Goal: Complete application form

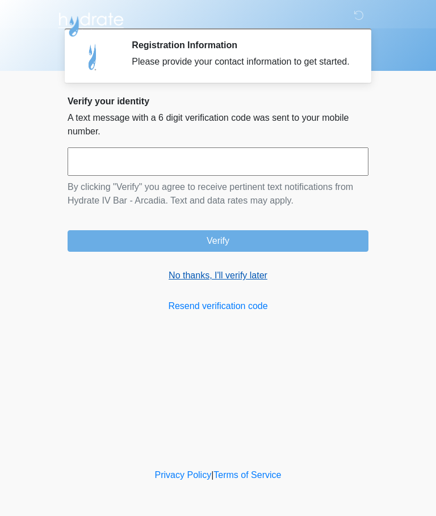
click at [245, 283] on link "No thanks, I'll verify later" at bounding box center [218, 276] width 301 height 14
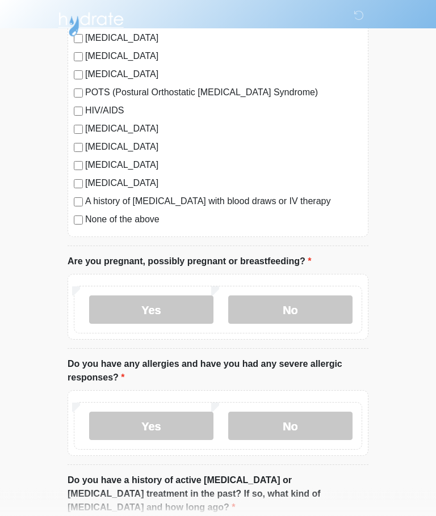
scroll to position [260, 0]
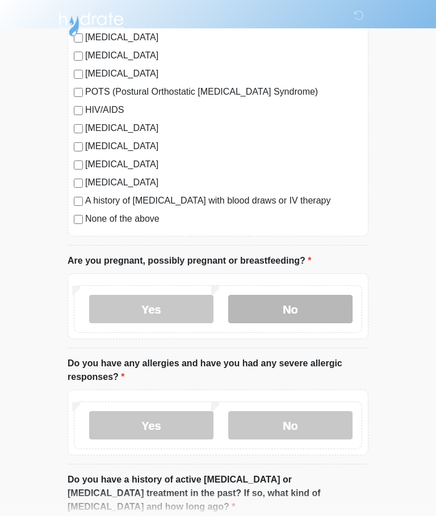
click at [289, 301] on label "No" at bounding box center [290, 310] width 124 height 28
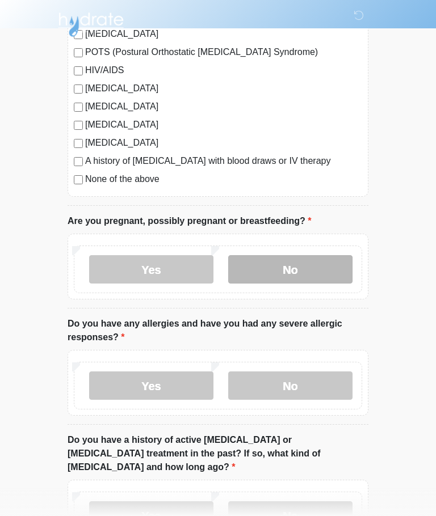
scroll to position [357, 0]
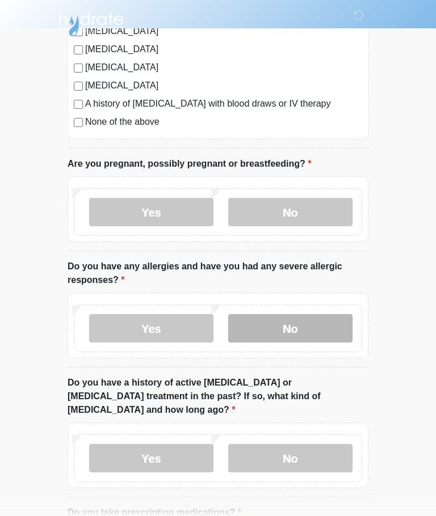
click at [321, 320] on label "No" at bounding box center [290, 329] width 124 height 28
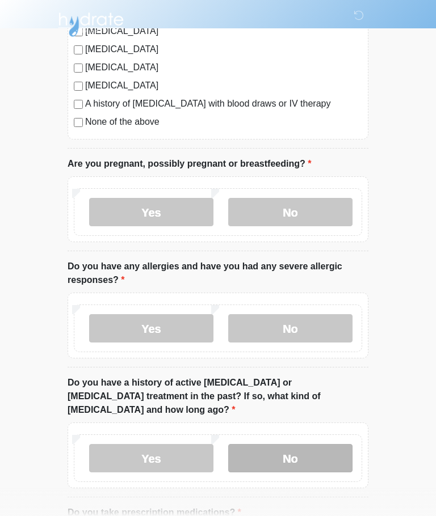
click at [293, 444] on label "No" at bounding box center [290, 458] width 124 height 28
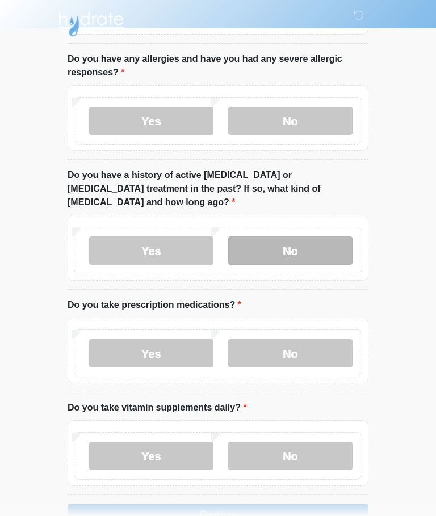
scroll to position [582, 0]
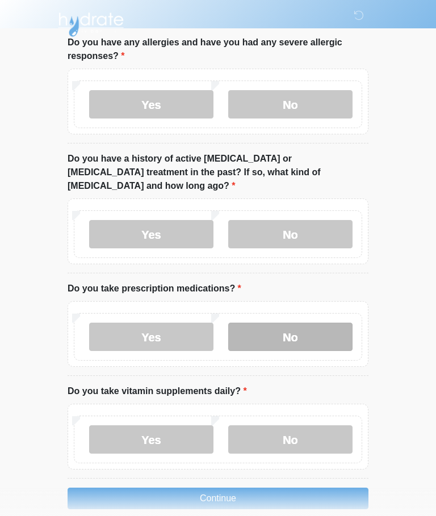
click at [325, 323] on label "No" at bounding box center [290, 337] width 124 height 28
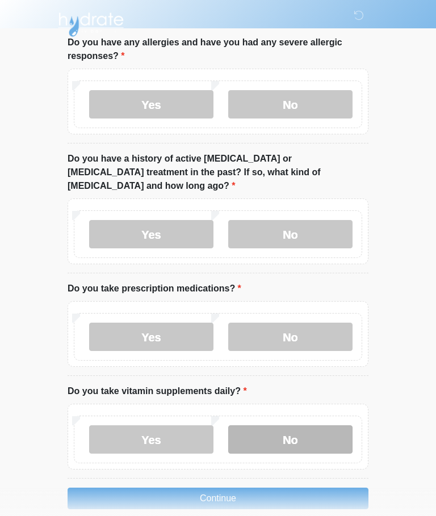
click at [318, 426] on label "No" at bounding box center [290, 440] width 124 height 28
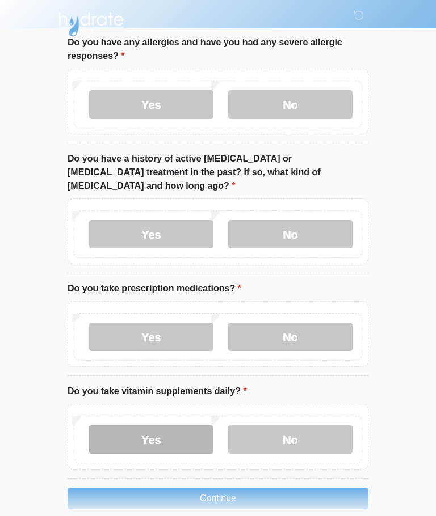
click at [188, 426] on label "Yes" at bounding box center [151, 440] width 124 height 28
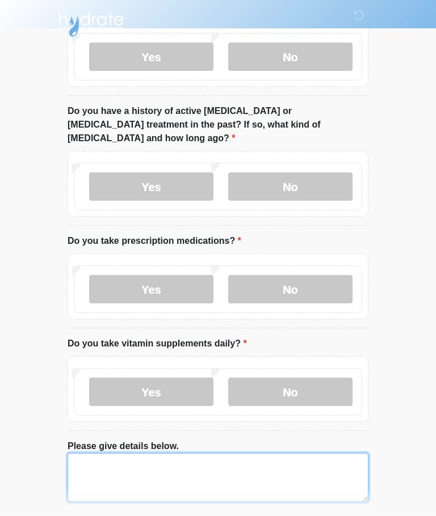
click at [226, 466] on textarea "Please give details below." at bounding box center [218, 477] width 301 height 49
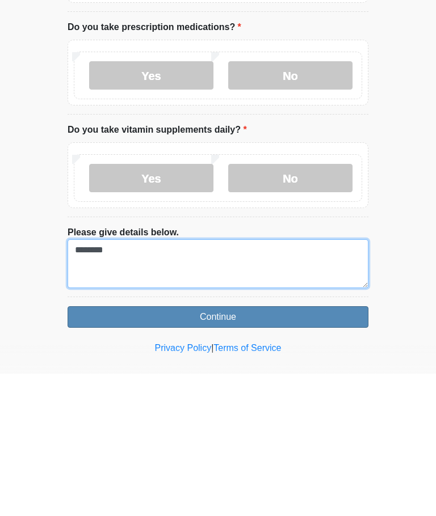
type textarea "********"
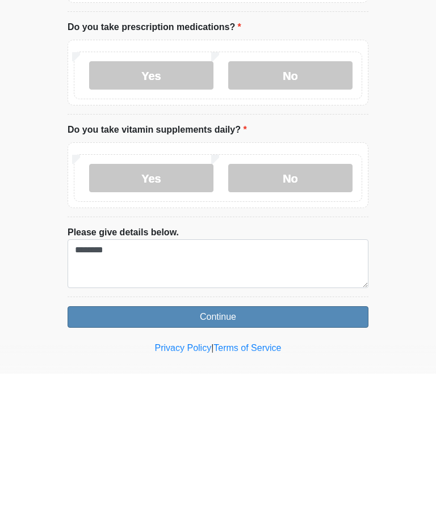
click at [292, 449] on button "Continue" at bounding box center [218, 460] width 301 height 22
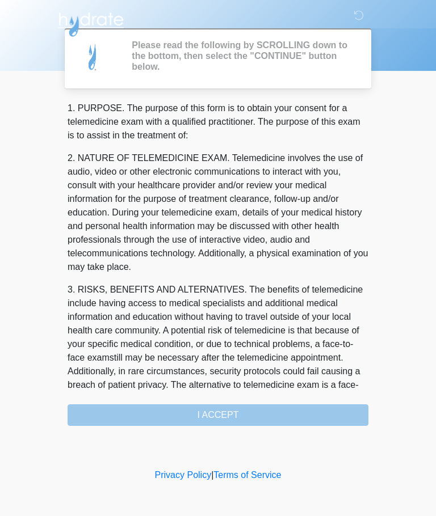
scroll to position [0, 0]
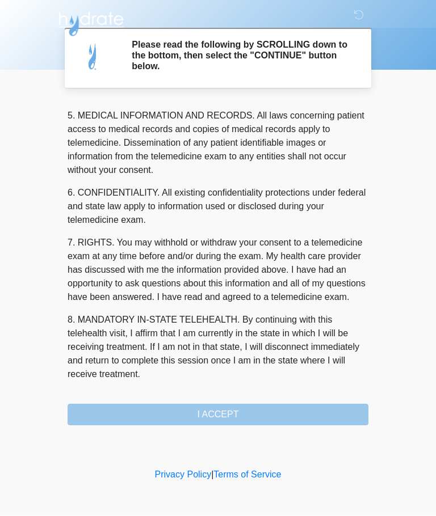
click at [272, 414] on div "1. PURPOSE. The purpose of this form is to obtain your consent for a telemedici…" at bounding box center [218, 264] width 301 height 325
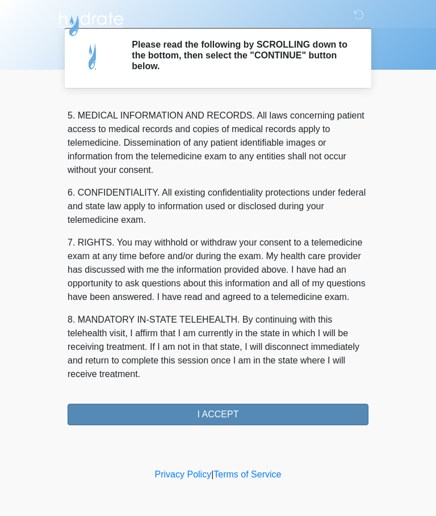
click at [272, 412] on button "I ACCEPT" at bounding box center [218, 416] width 301 height 22
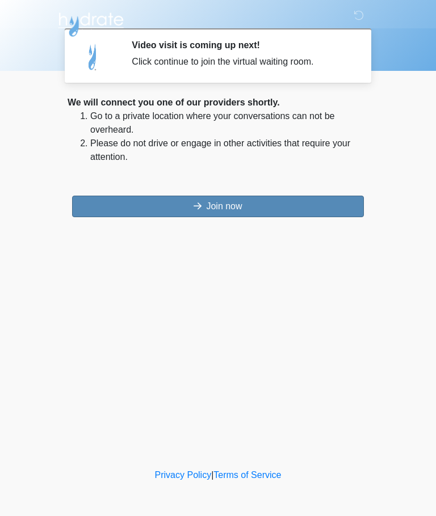
click at [283, 209] on button "Join now" at bounding box center [218, 207] width 292 height 22
